Goal: Task Accomplishment & Management: Use online tool/utility

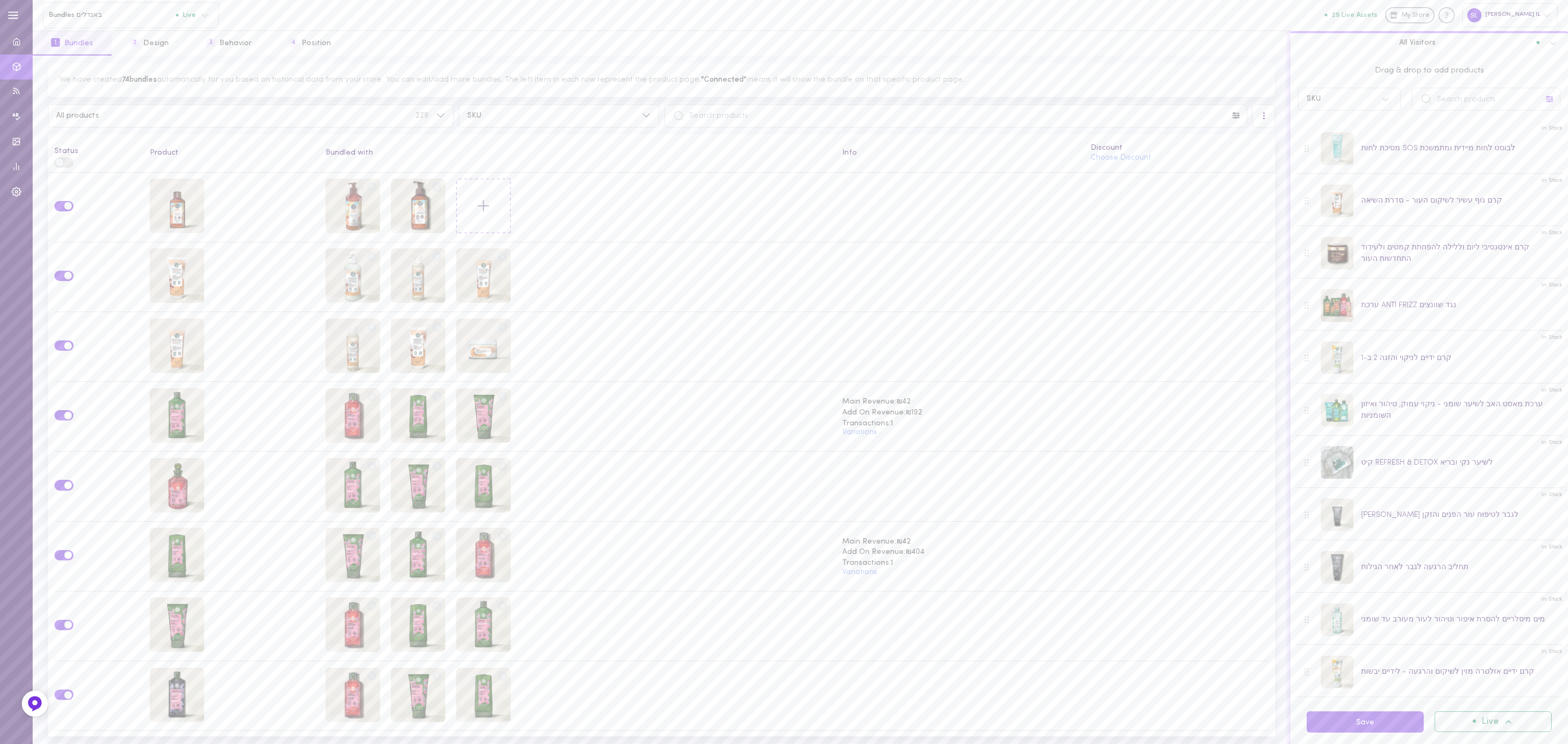
click at [1547, 106] on button at bounding box center [1550, 99] width 14 height 14
click at [1488, 227] on div "טיפוח פנים" at bounding box center [1481, 237] width 156 height 21
click at [1431, 59] on div "Drag & drop to add products SKU אביזרים אמבט ורחצה בישום טיפוח גוף טיפוח פנים ט…" at bounding box center [1429, 86] width 278 height 61
click at [1234, 118] on icon at bounding box center [1235, 115] width 7 height 6
click at [1176, 255] on div "טיפוח פנים" at bounding box center [1175, 254] width 138 height 13
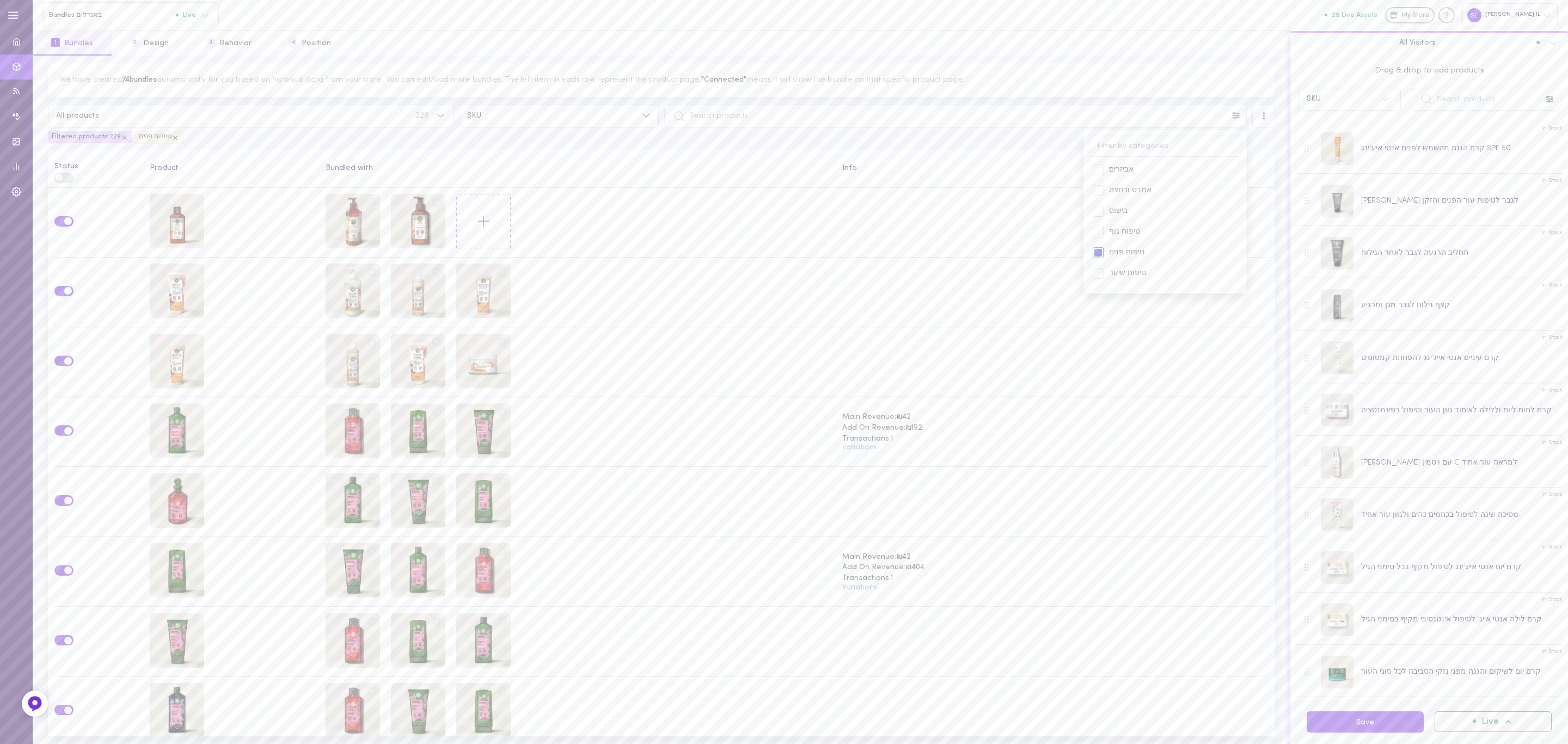
click at [1179, 72] on div "We have created 74 bundles automatically for you based on historical data from …" at bounding box center [661, 80] width 1227 height 34
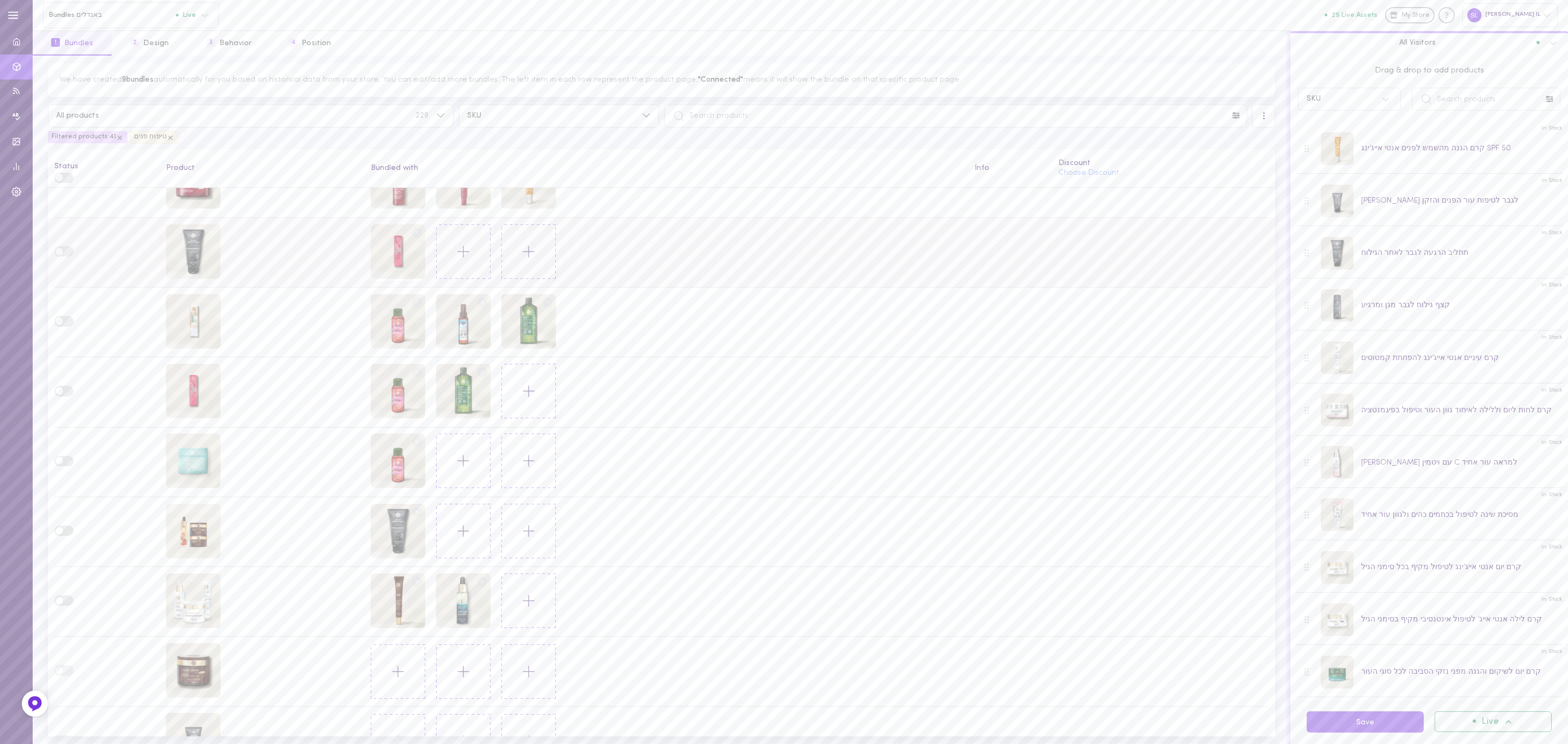
scroll to position [1635, 0]
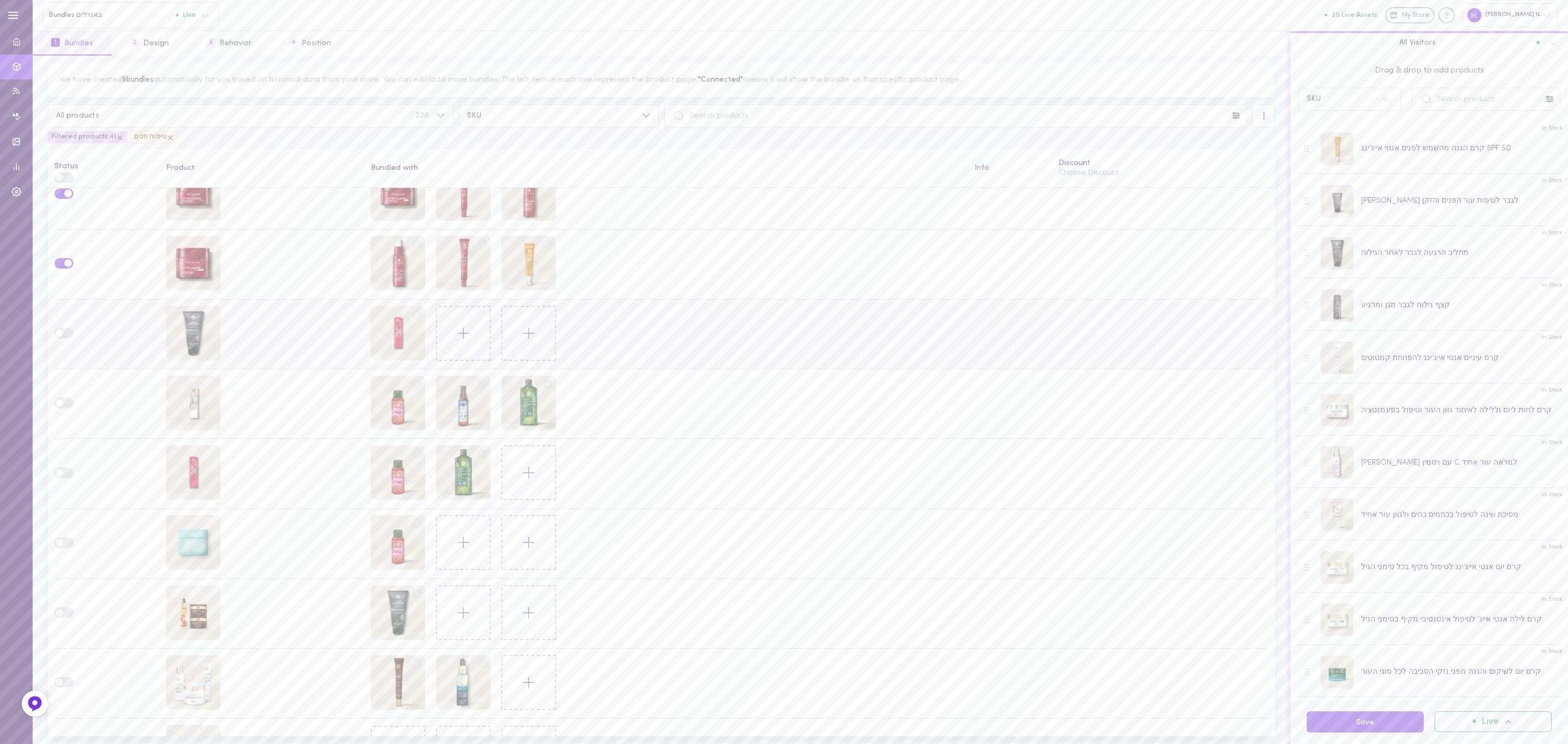
click at [415, 313] on line at bounding box center [417, 314] width 3 height 3
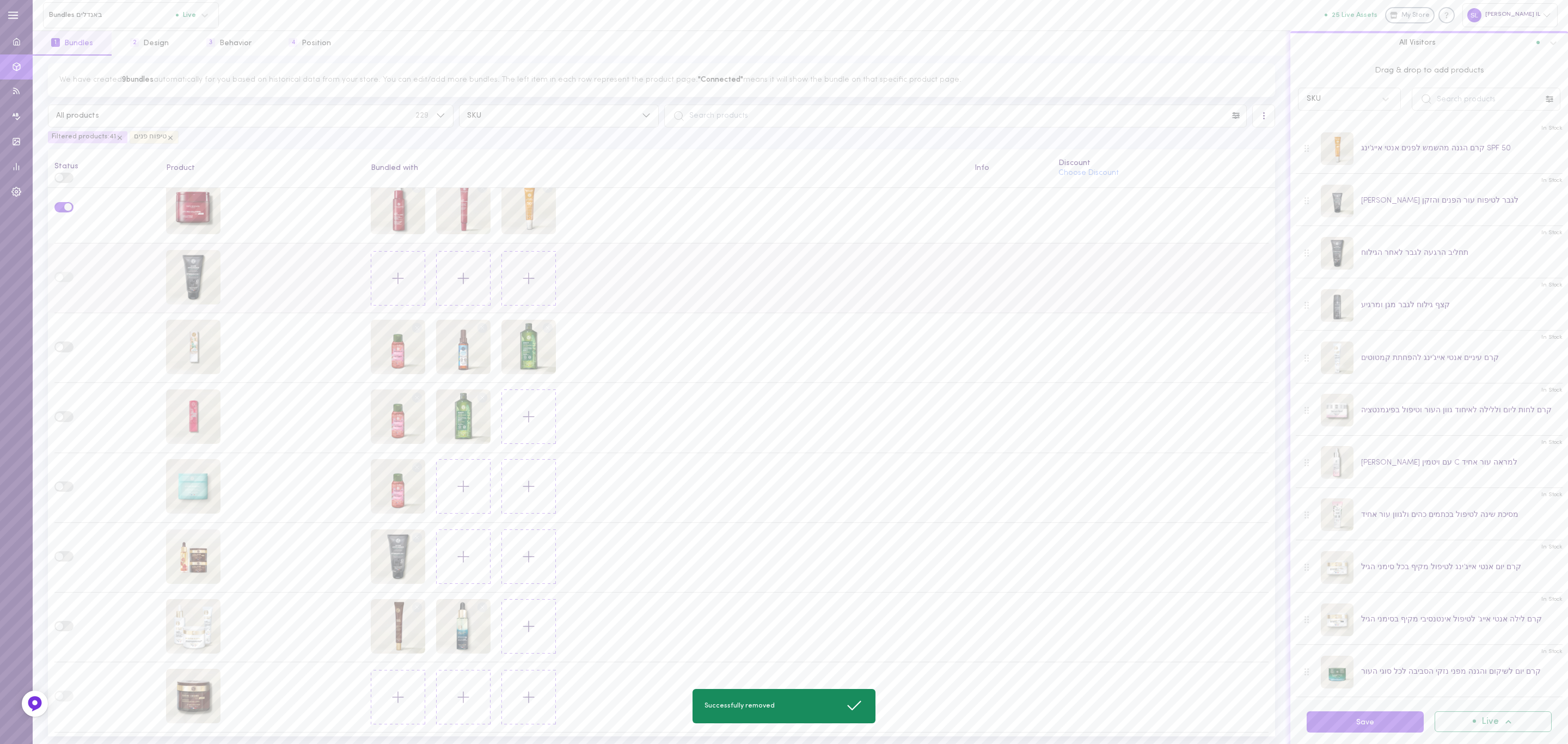
scroll to position [1716, 0]
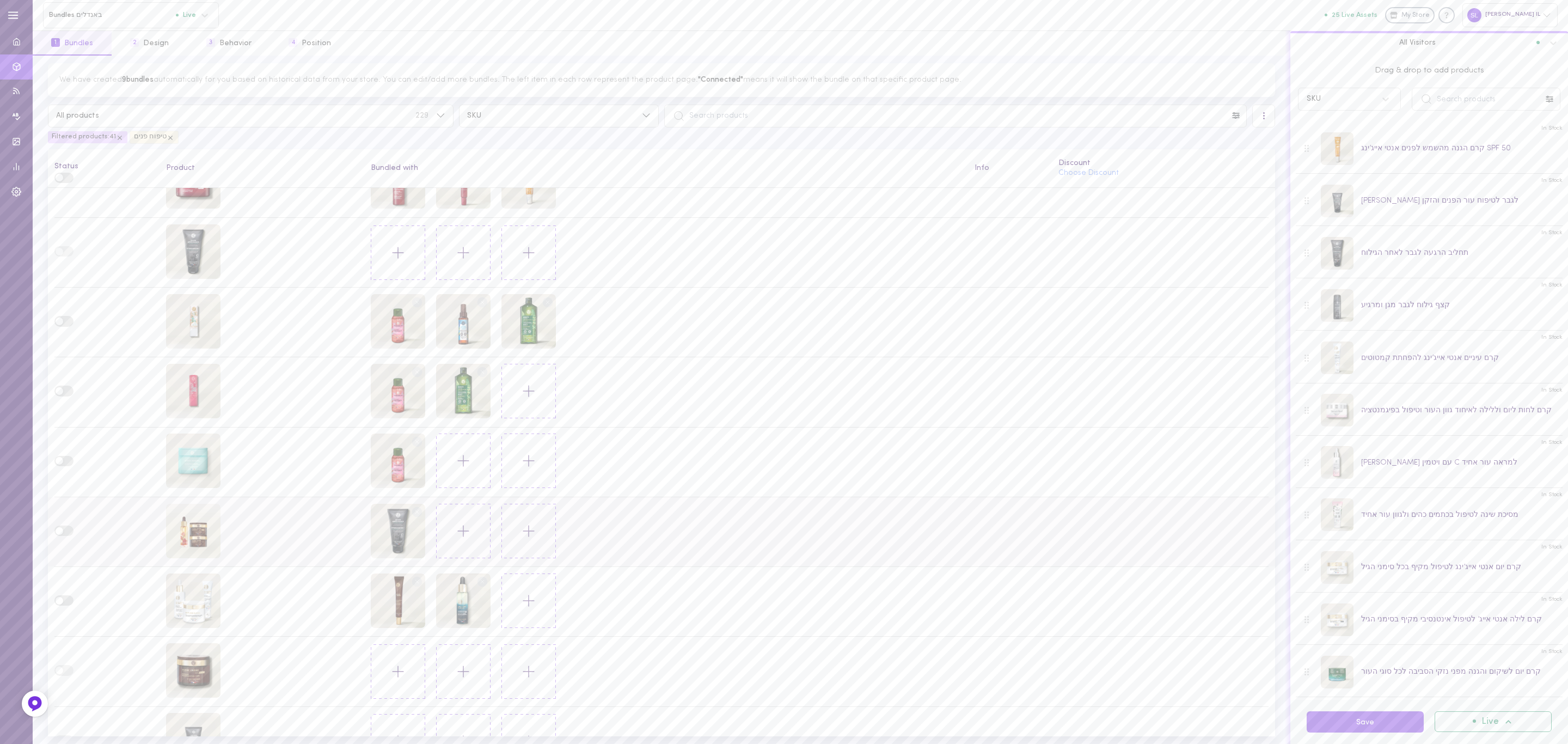
click at [414, 507] on circle at bounding box center [417, 512] width 10 height 10
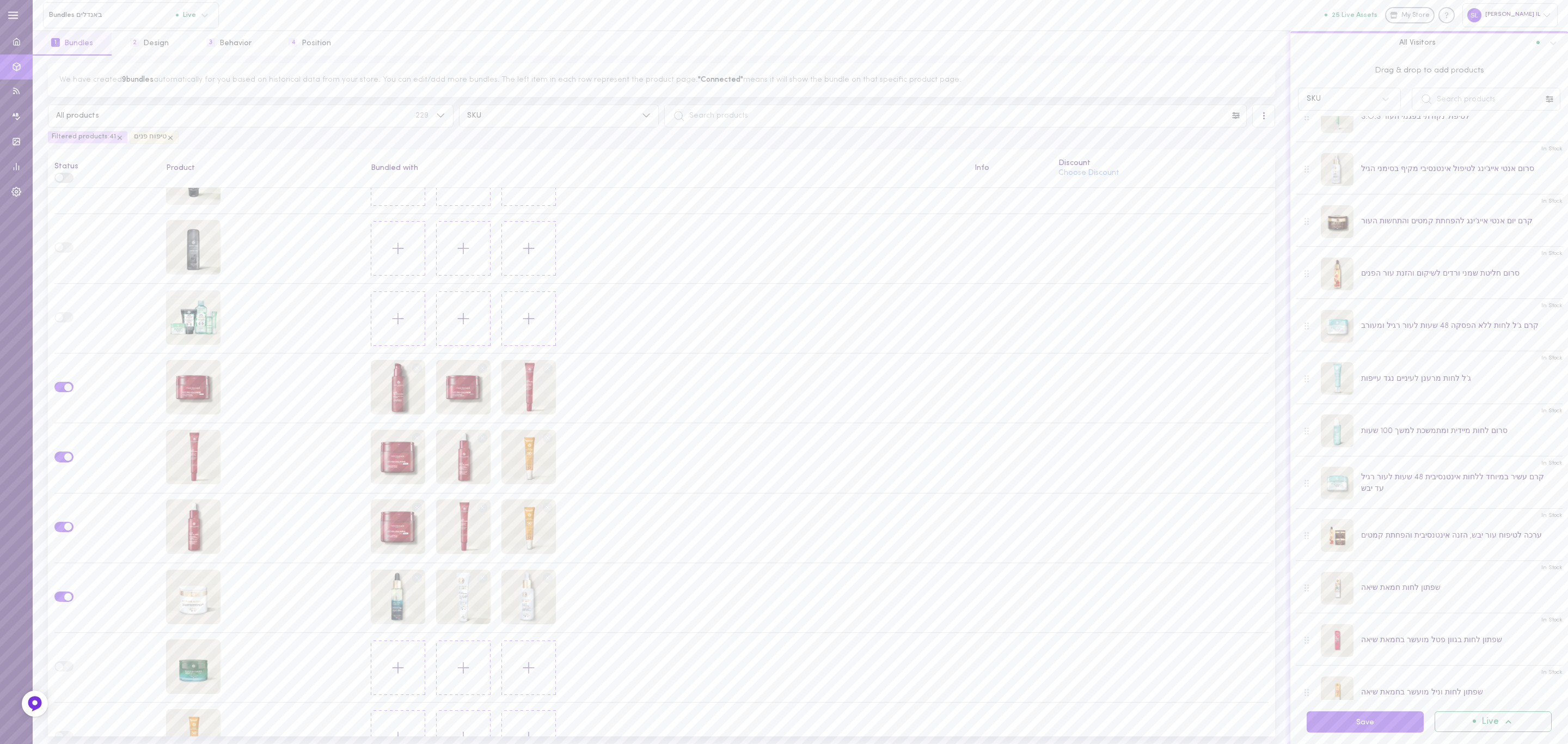
scroll to position [1062, 0]
click at [1552, 102] on icon at bounding box center [1549, 99] width 7 height 6
click at [1482, 156] on span "טיפוח פנים" at bounding box center [1488, 153] width 132 height 11
click at [1495, 103] on input "text" at bounding box center [1486, 99] width 149 height 23
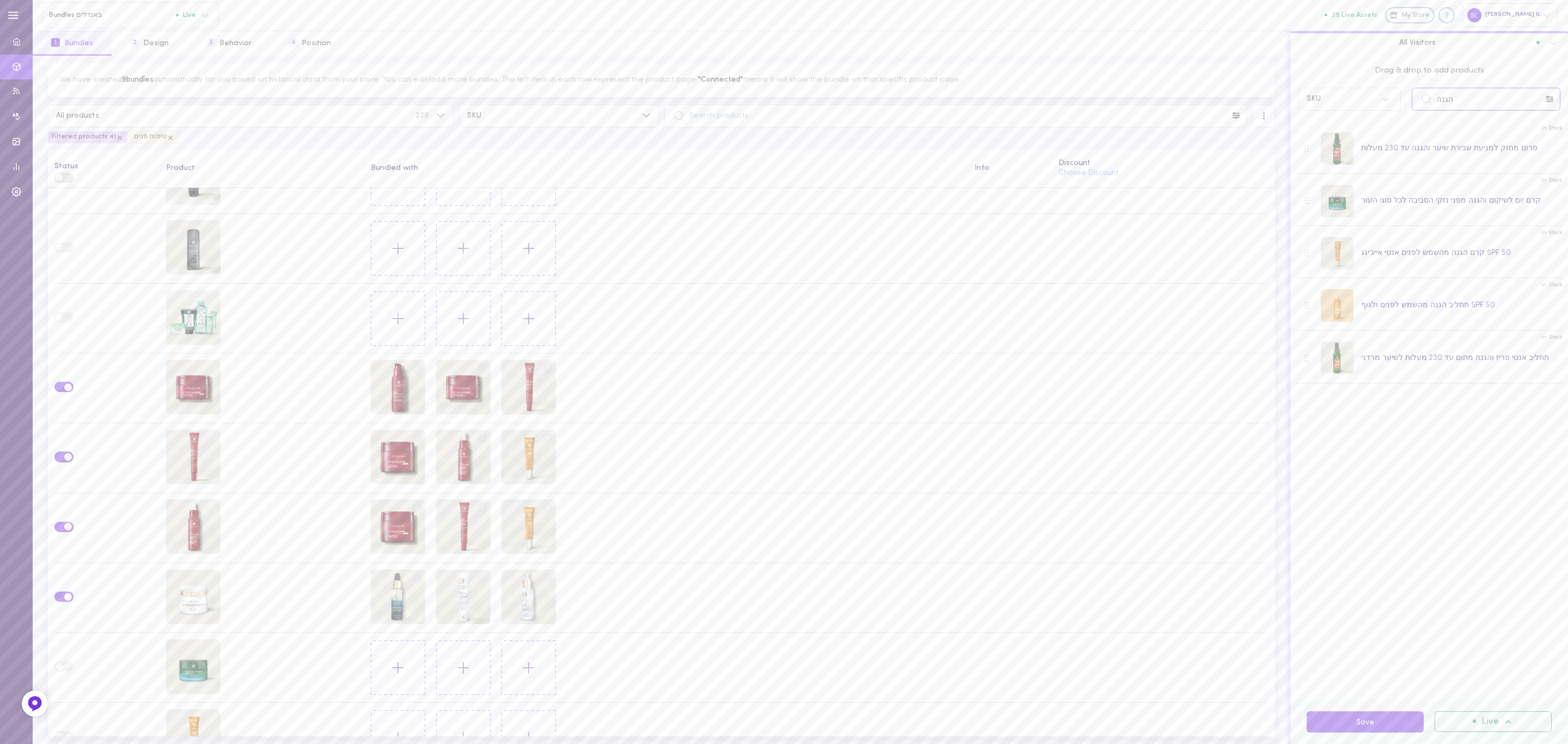
type input "הגנה"
click at [1506, 95] on input "הגנה" at bounding box center [1486, 99] width 149 height 23
drag, startPoint x: 1466, startPoint y: 108, endPoint x: 1404, endPoint y: 89, distance: 64.8
click at [1404, 89] on div "SKU הגנה" at bounding box center [1430, 99] width 273 height 23
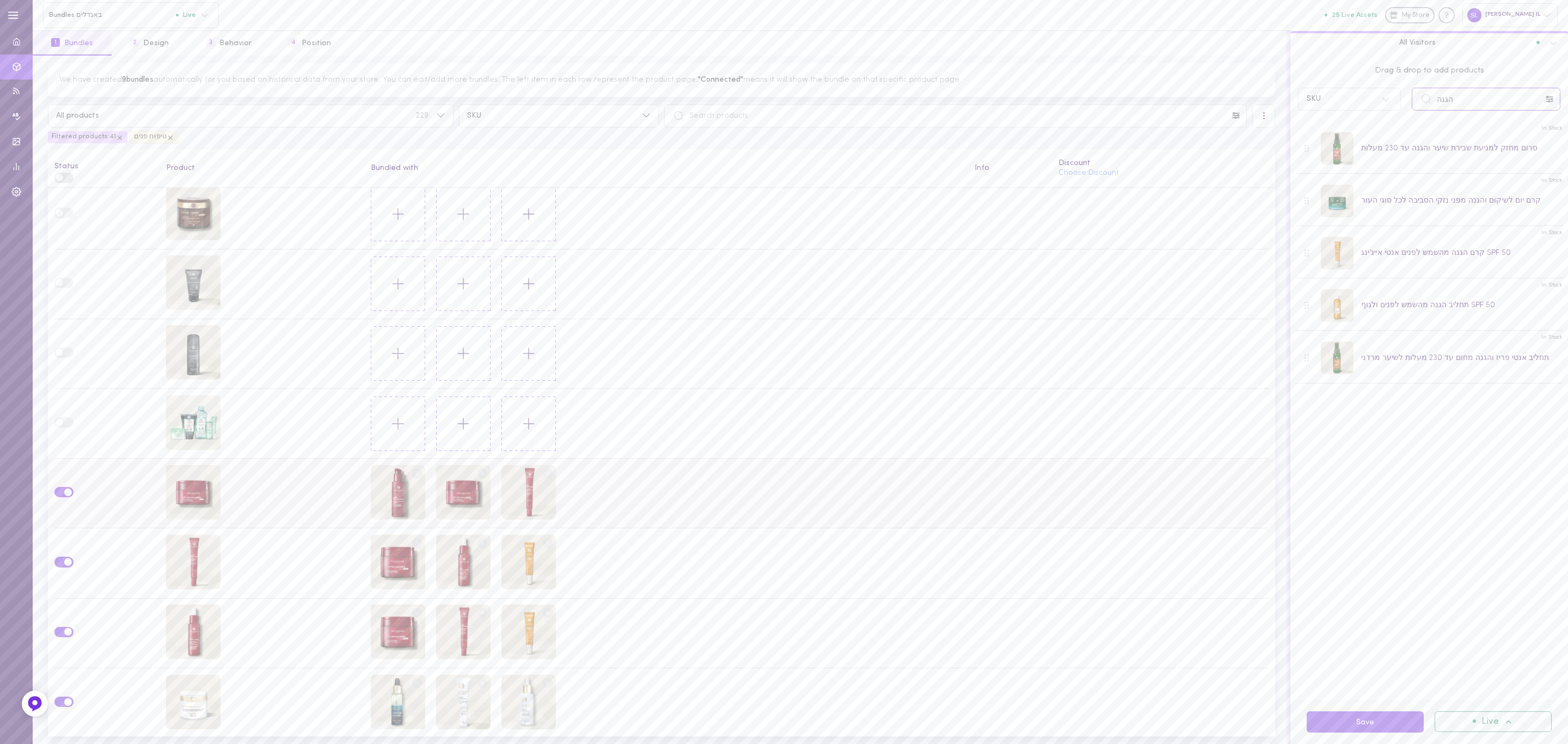
scroll to position [1952, 0]
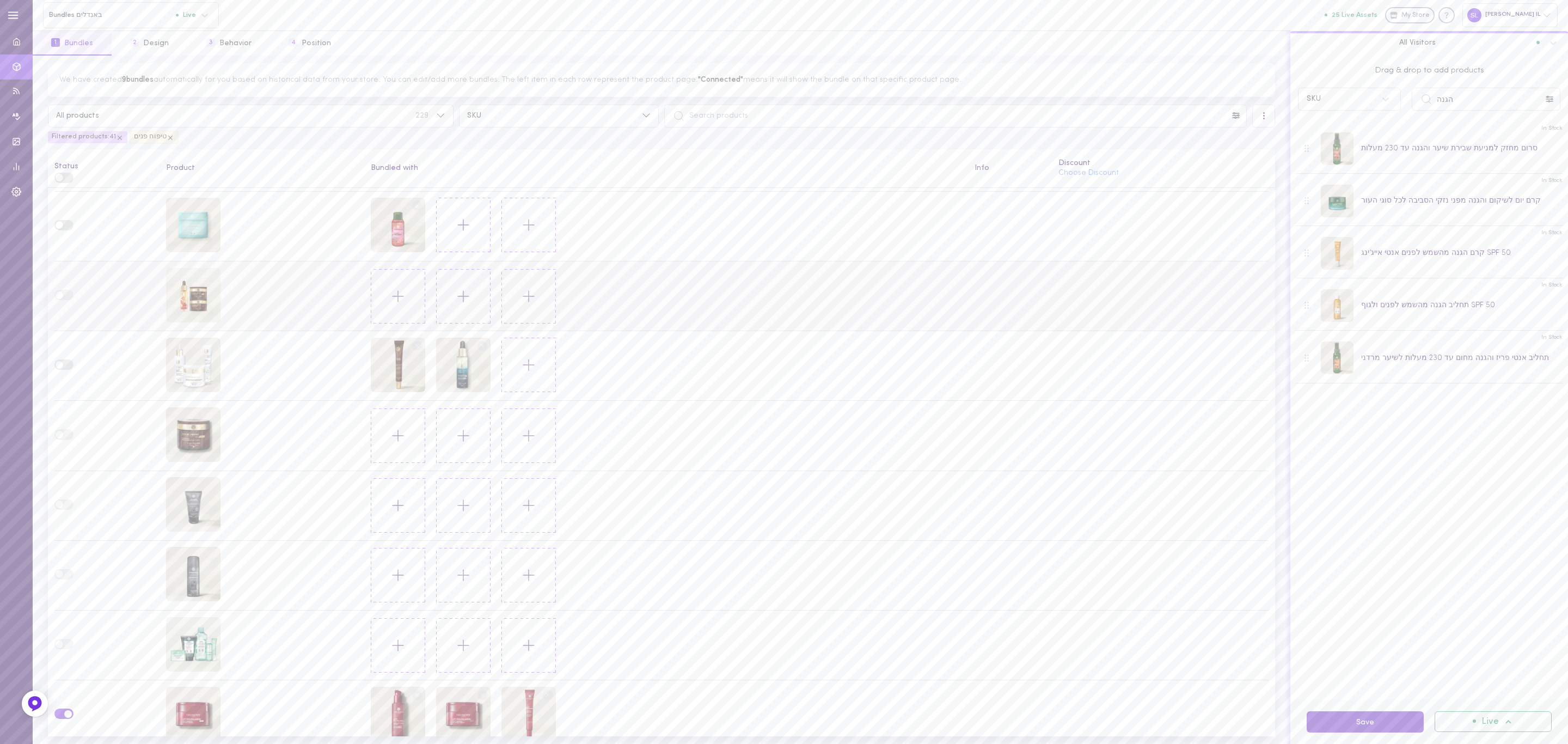
click at [1412, 728] on button "Save" at bounding box center [1365, 722] width 117 height 22
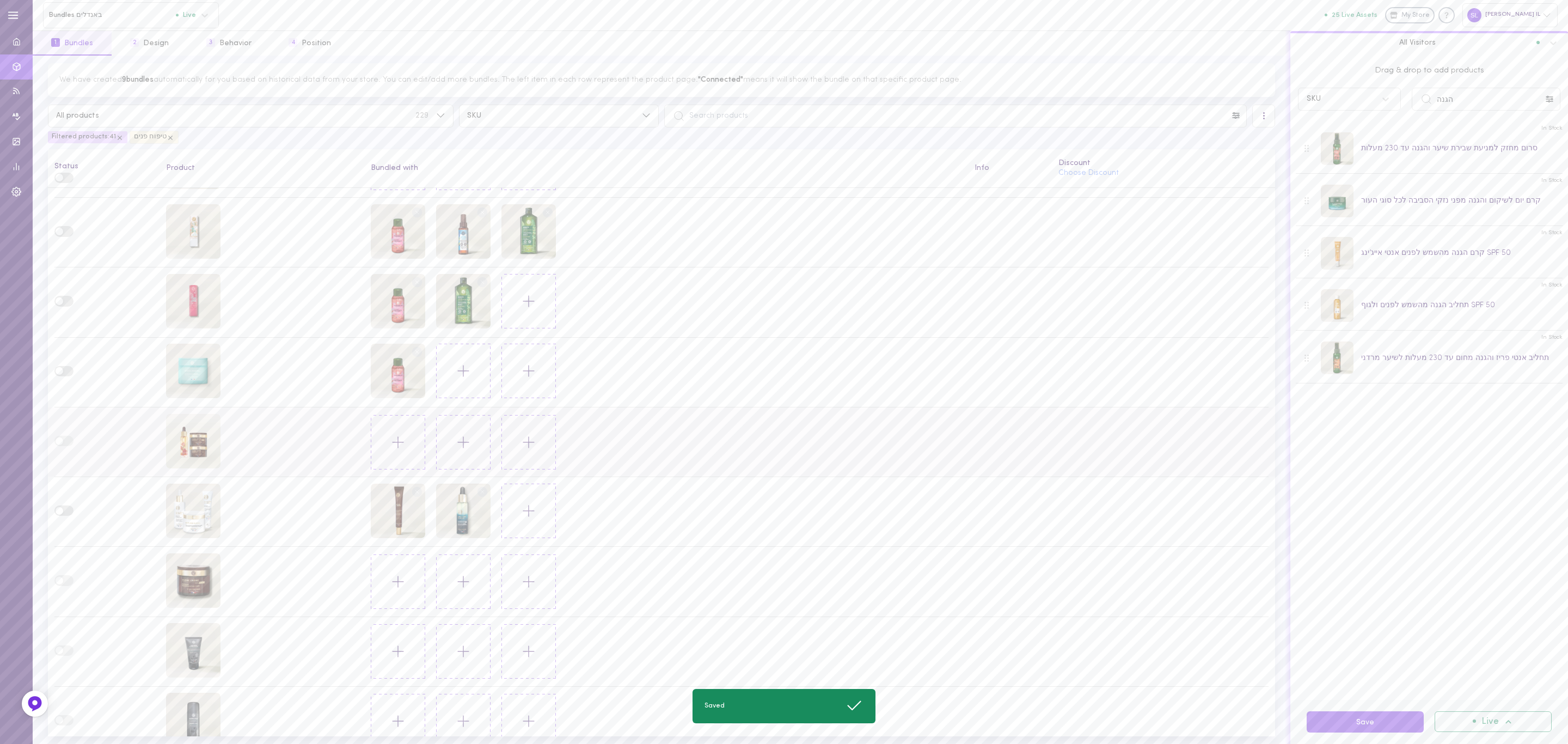
scroll to position [1544, 0]
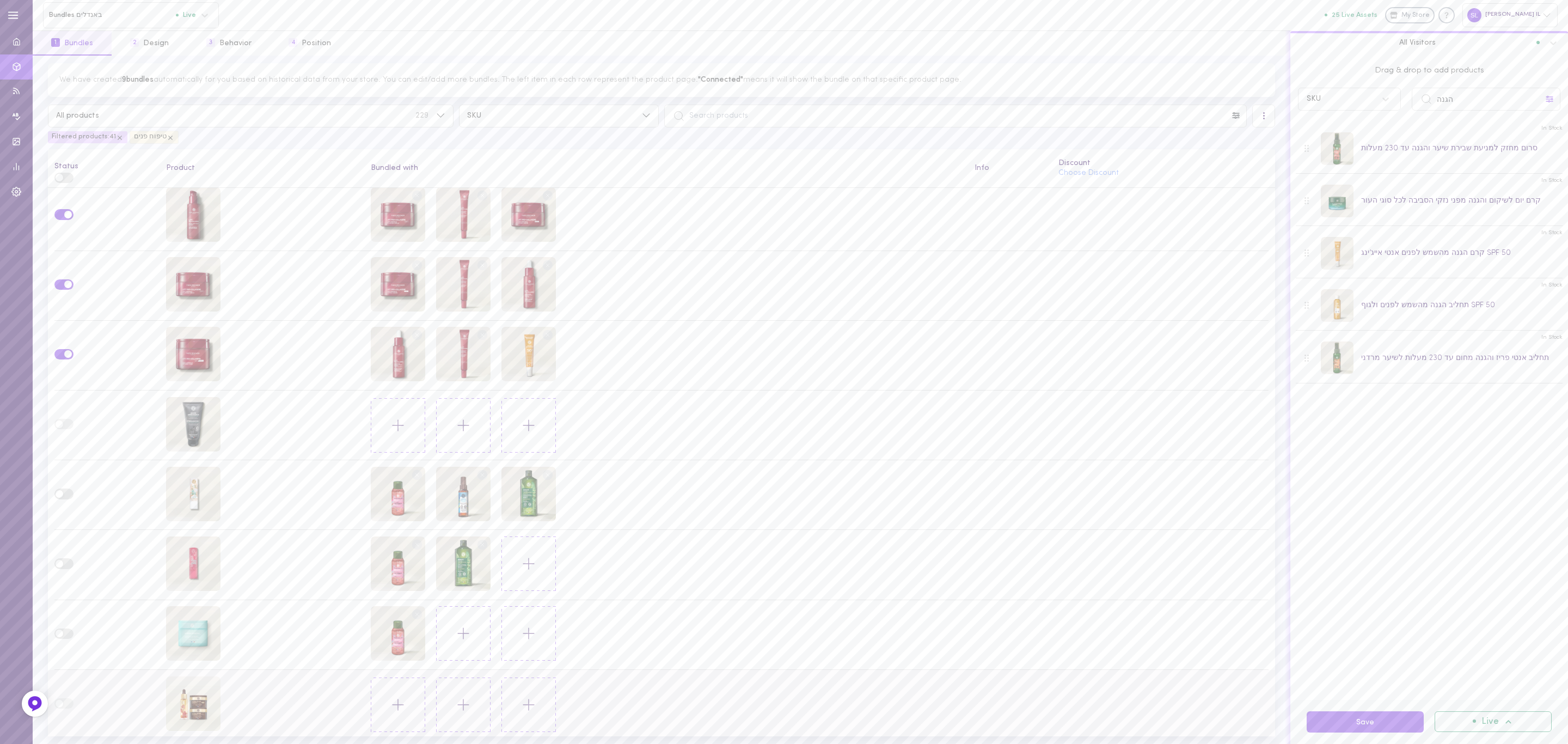
click at [1550, 97] on icon at bounding box center [1550, 99] width 9 height 9
click at [1471, 231] on span "טיפוח פנים" at bounding box center [1488, 236] width 132 height 11
click at [1450, 96] on input "הגנה" at bounding box center [1486, 99] width 149 height 23
click at [1520, 82] on div "Drag & drop to add products SKU" at bounding box center [1429, 86] width 278 height 61
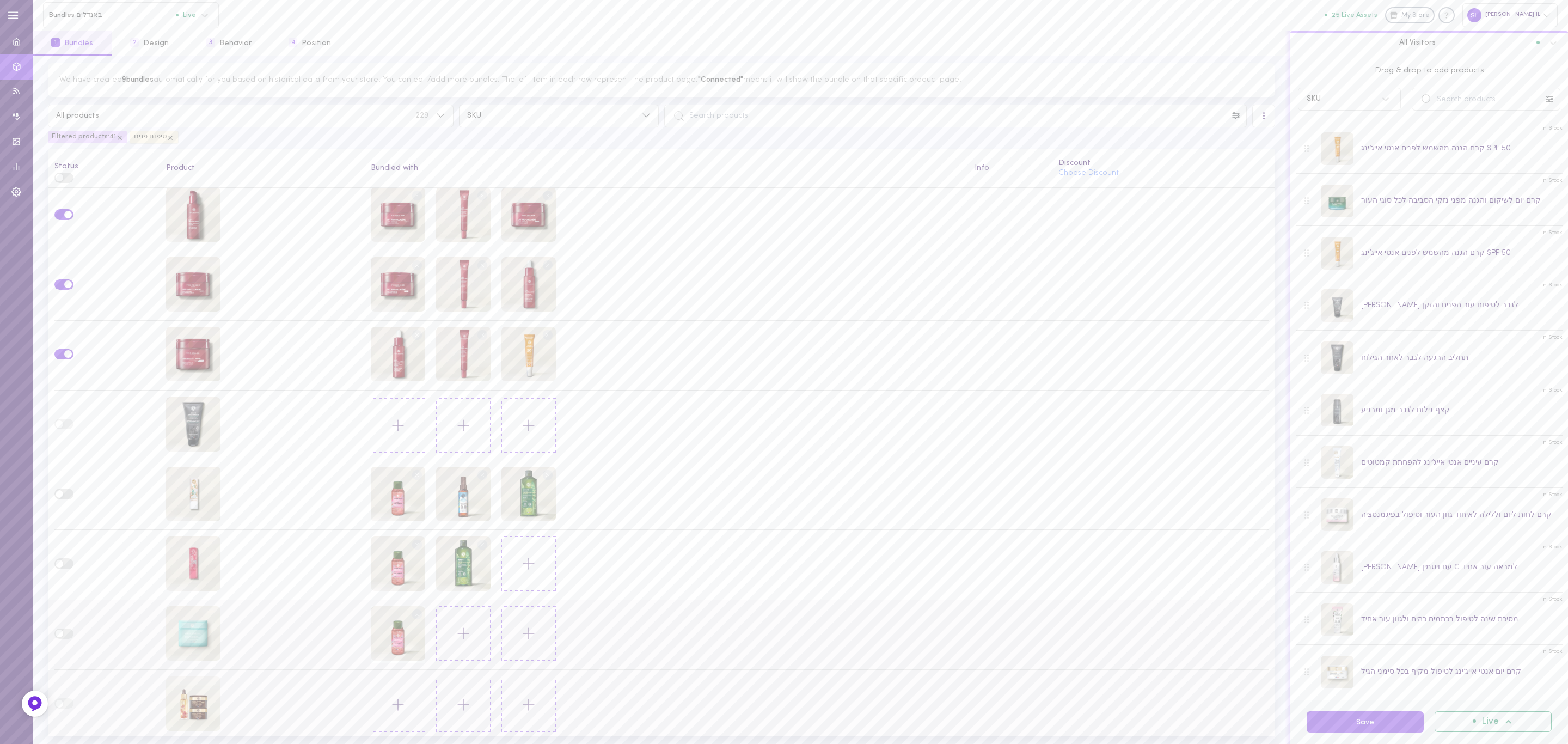
click at [413, 610] on circle at bounding box center [417, 615] width 10 height 10
click at [1493, 100] on input "text" at bounding box center [1486, 99] width 149 height 23
click at [1548, 98] on icon at bounding box center [1549, 99] width 7 height 6
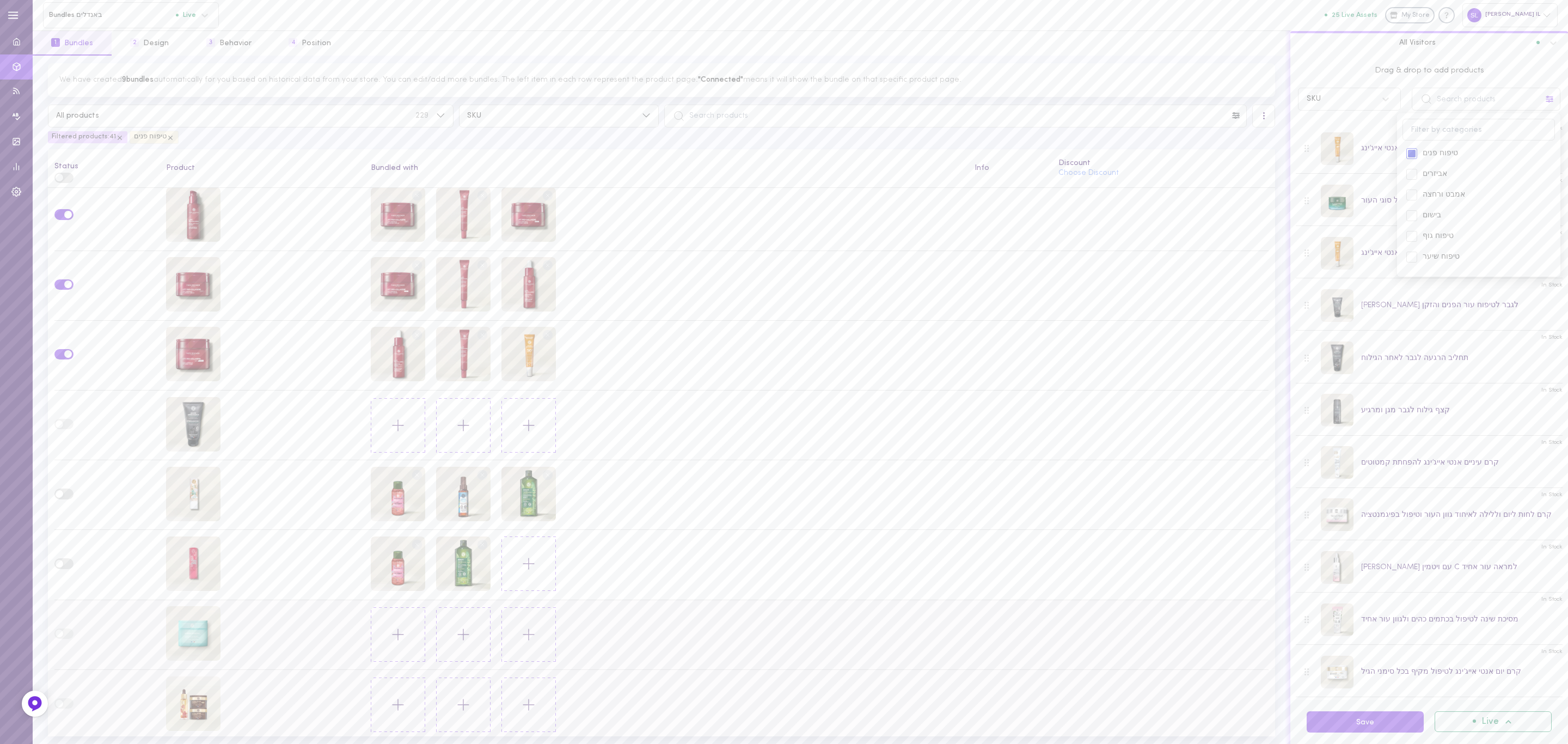
click at [1539, 69] on span "Drag & drop to add products" at bounding box center [1429, 70] width 262 height 12
click at [1490, 104] on input "text" at bounding box center [1486, 99] width 149 height 23
drag, startPoint x: 1478, startPoint y: 94, endPoint x: 1407, endPoint y: 106, distance: 72.0
click at [1423, 100] on div "100" at bounding box center [1486, 99] width 149 height 23
type input "ג"
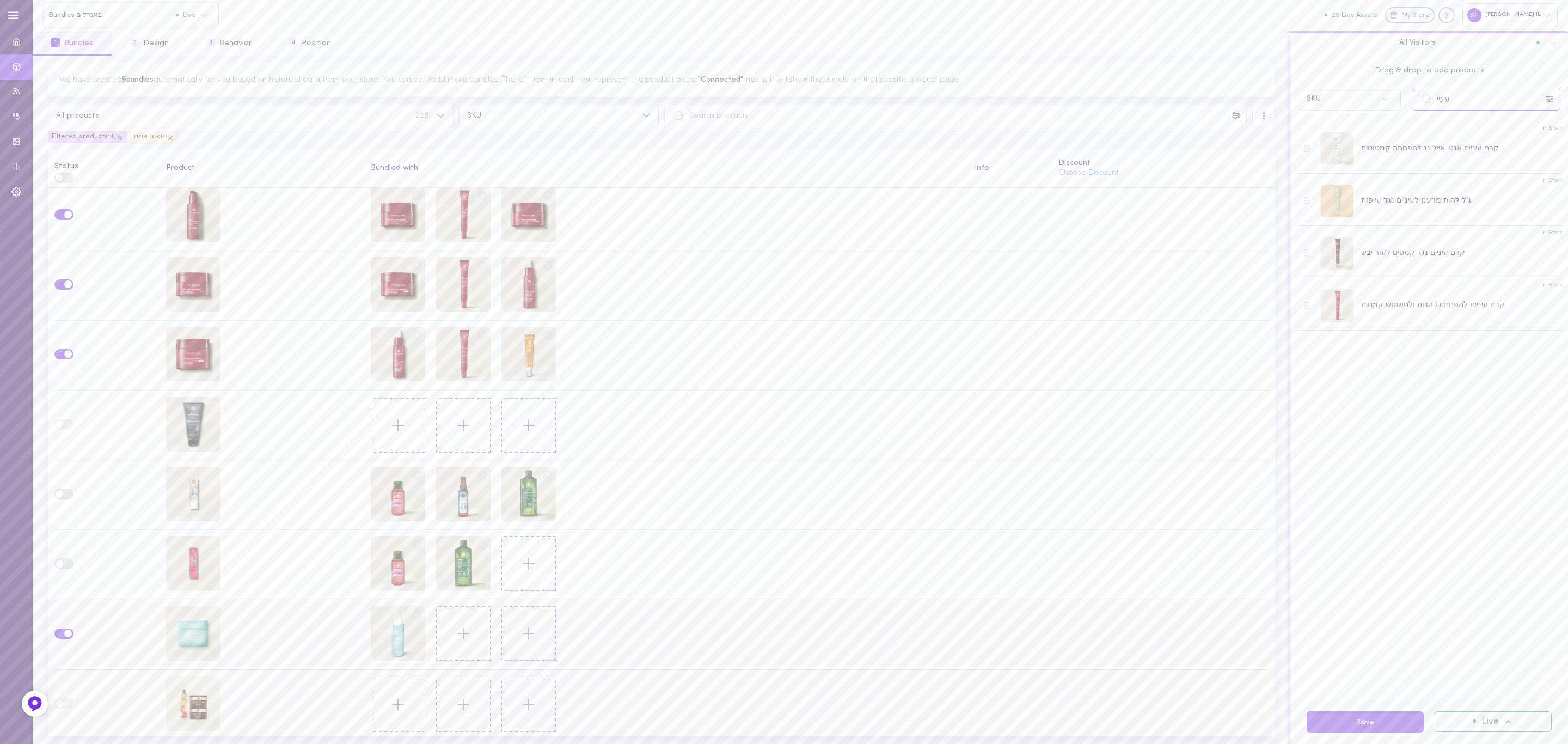
type input "עיניי"
click at [1528, 100] on input "עיניי" at bounding box center [1486, 99] width 149 height 23
click at [1493, 108] on input "עיניי" at bounding box center [1486, 99] width 149 height 23
click at [1505, 72] on span "Drag & drop to add products" at bounding box center [1429, 70] width 262 height 12
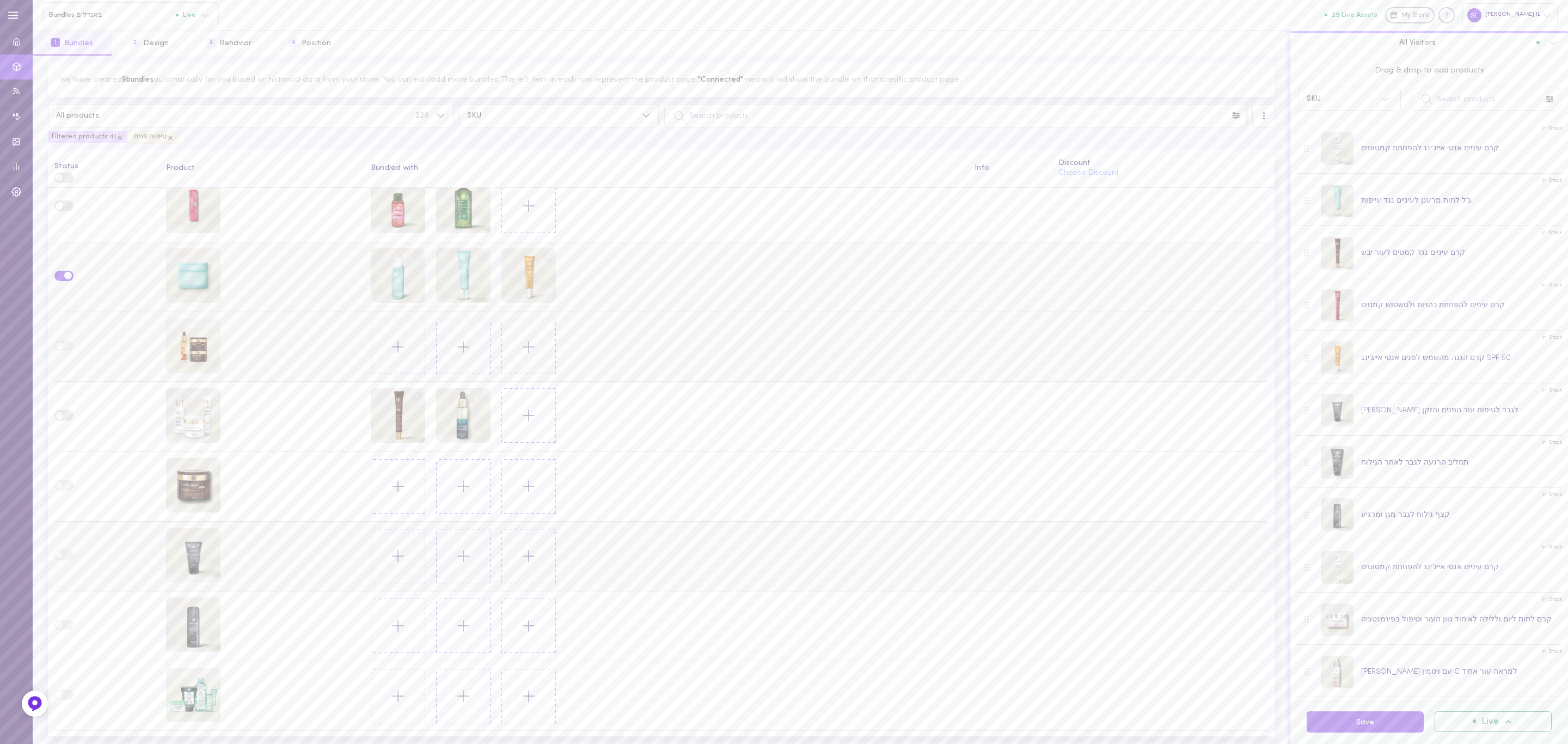
scroll to position [1952, 0]
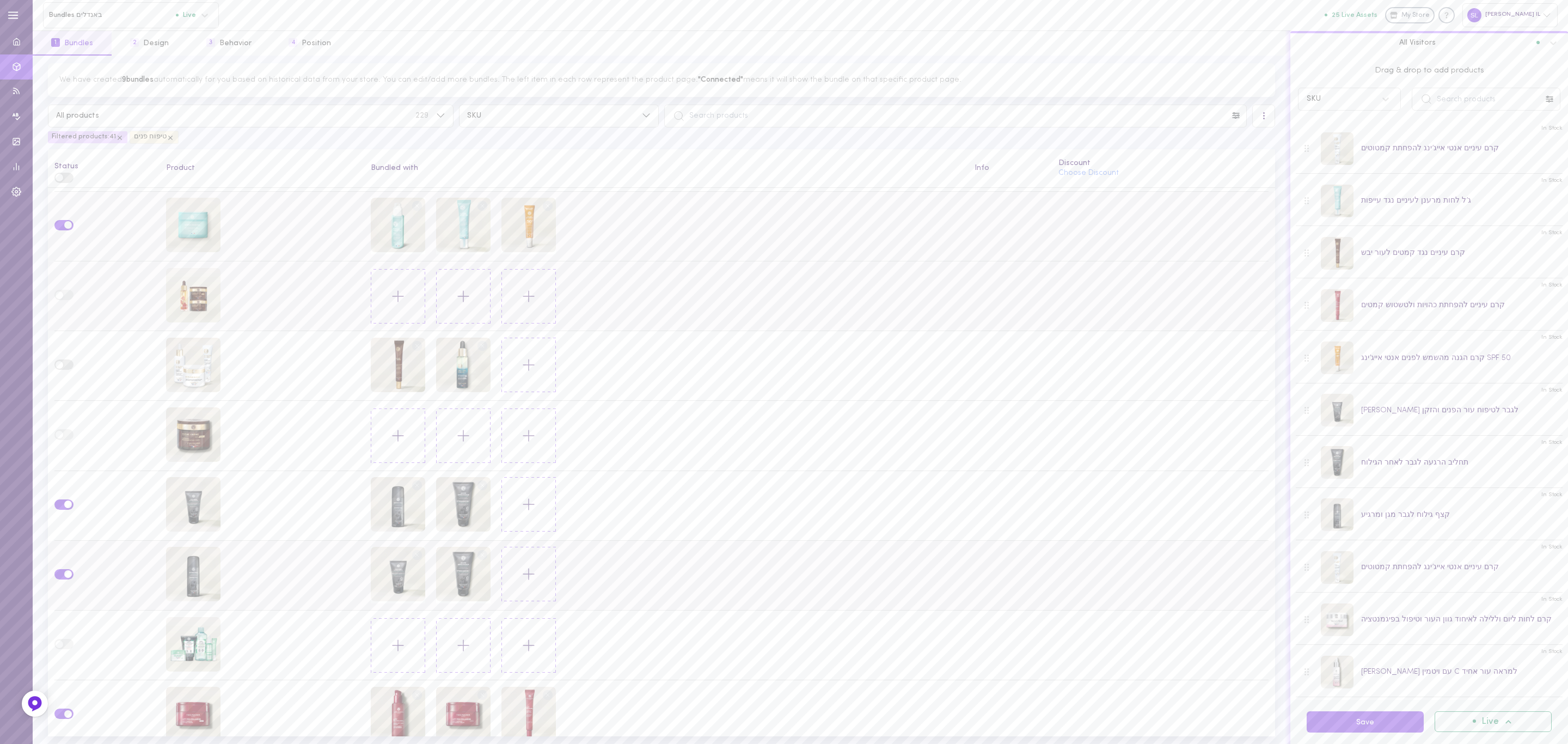
click at [414, 550] on circle at bounding box center [417, 555] width 10 height 10
click at [1400, 724] on button "Save" at bounding box center [1365, 722] width 117 height 22
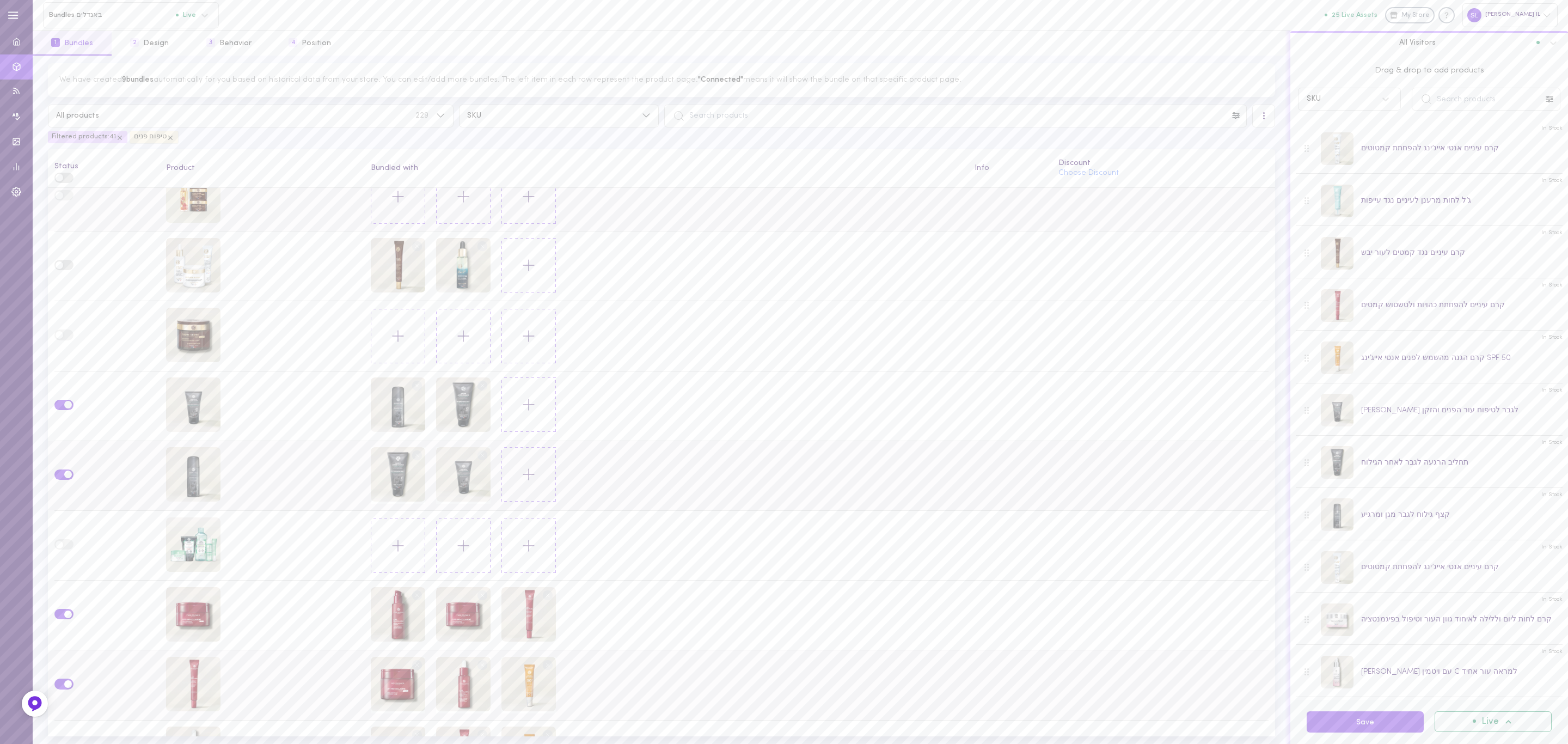
scroll to position [2279, 0]
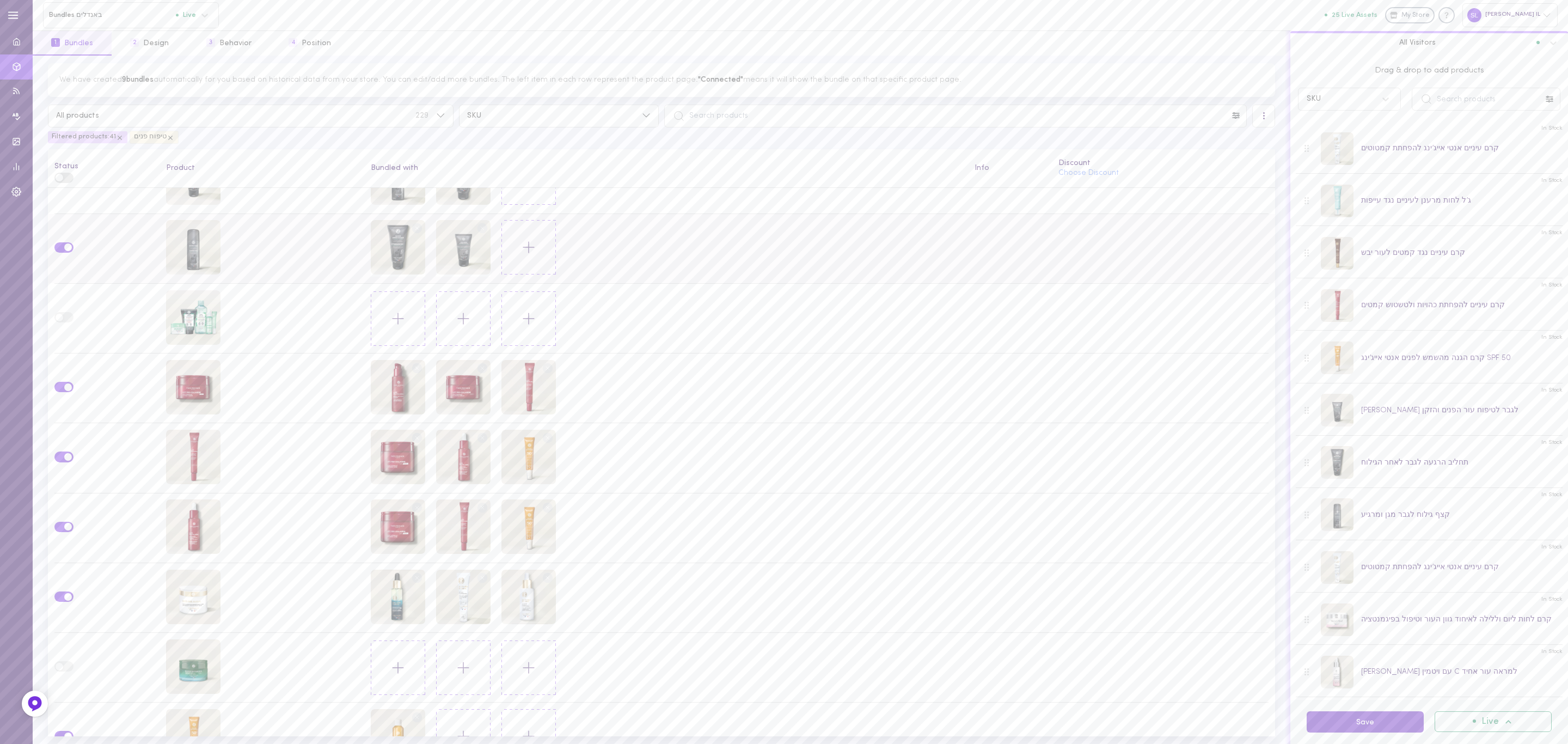
click at [1385, 716] on button "Save" at bounding box center [1365, 722] width 117 height 22
